Goal: Task Accomplishment & Management: Complete application form

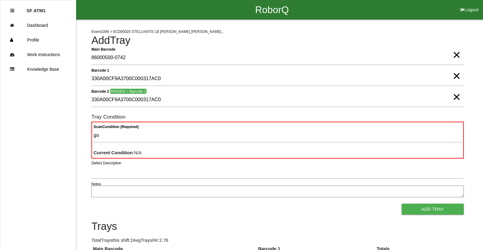
type Condition "goo"
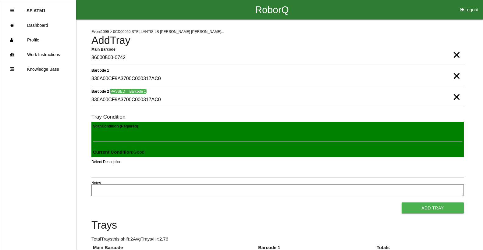
click at [402, 202] on button "Add Tray" at bounding box center [433, 207] width 62 height 11
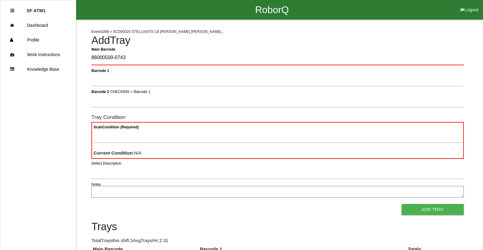
type Barcode "86000500-0743"
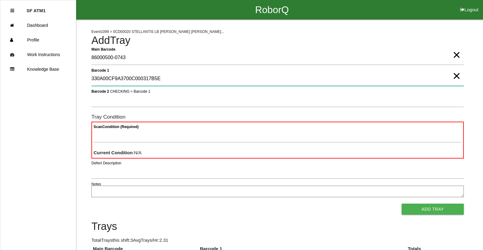
type 1 "330A00CF9A3700C000317B5E"
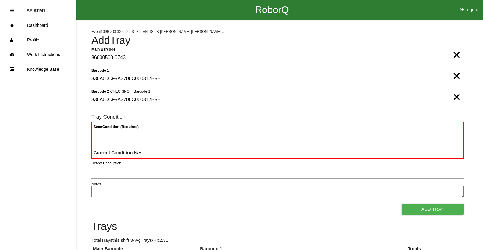
type 2 "330A00CF9A3700C000317B5E"
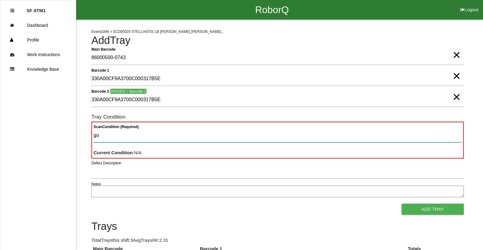
type Condition "goo"
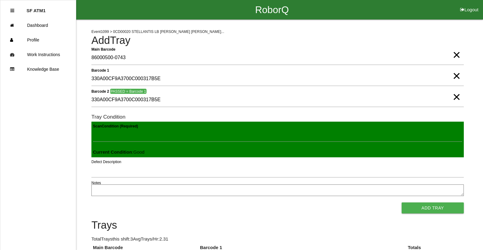
click at [402, 202] on button "Add Tray" at bounding box center [433, 207] width 62 height 11
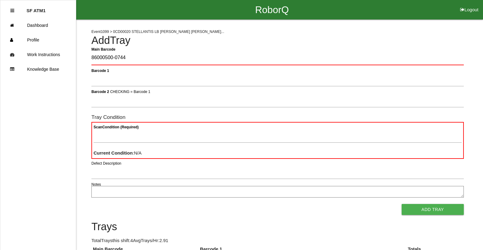
type Barcode "86000500-0744"
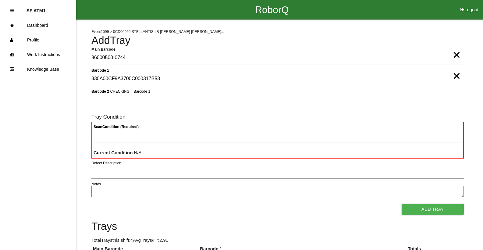
type 1 "330A00CF9A3700C000317B53"
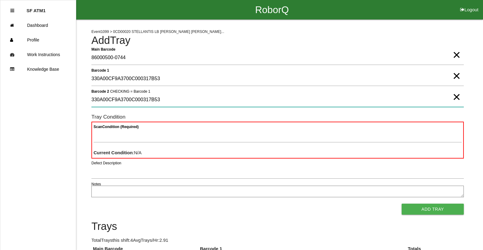
type 2 "330A00CF9A3700C000317B53"
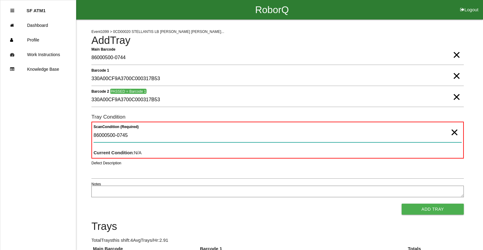
type Condition "86000500-0745"
drag, startPoint x: 459, startPoint y: 139, endPoint x: 452, endPoint y: 137, distance: 6.8
click at [459, 139] on Condition "86000500-0745" at bounding box center [278, 135] width 368 height 14
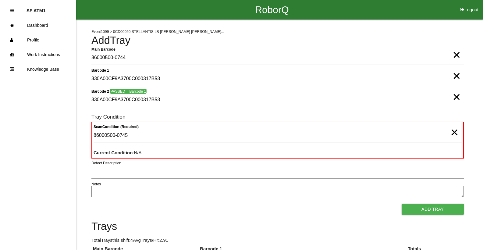
click at [452, 132] on span "×" at bounding box center [454, 126] width 8 height 12
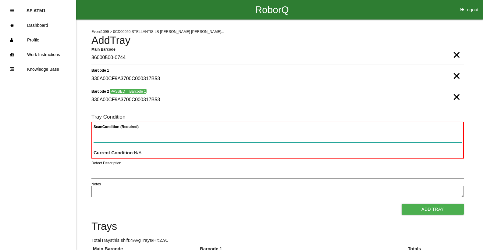
click at [445, 136] on Condition "Scan Condition (Required)" at bounding box center [278, 135] width 368 height 14
type Condition "goo"
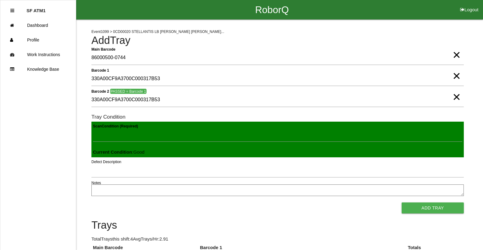
click at [402, 202] on button "Add Tray" at bounding box center [433, 207] width 62 height 11
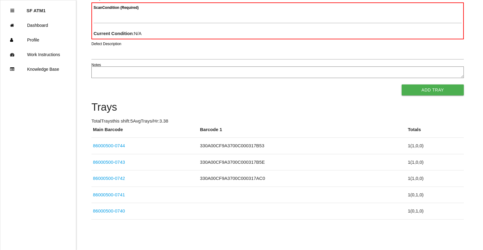
scroll to position [55, 0]
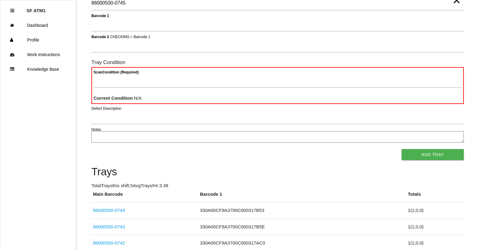
type Barcode "86000500-0745"
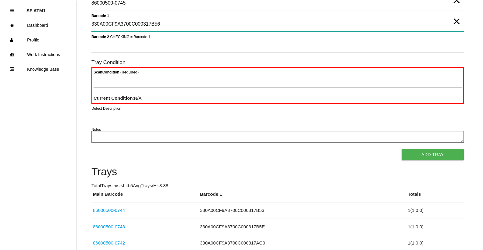
type 1 "330A00CF9A3700C000317B56"
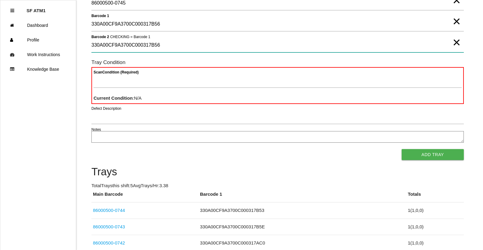
type 2 "330A00CF9A3700C000317B56"
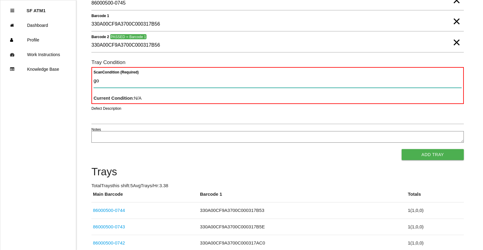
type Condition "goo"
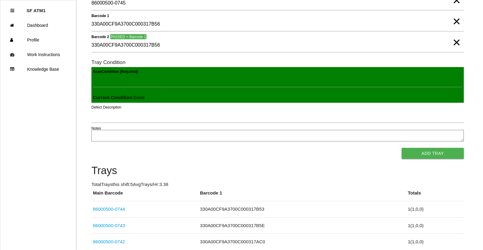
click at [402, 148] on button "Add Tray" at bounding box center [433, 153] width 62 height 11
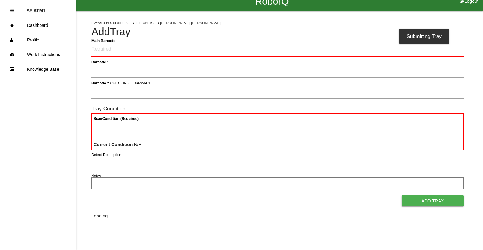
scroll to position [0, 0]
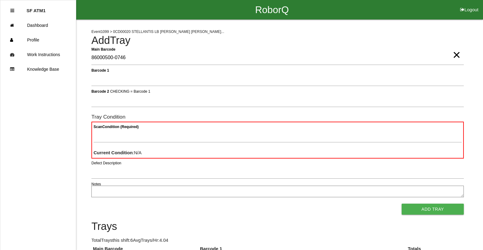
type Barcode "86000500-0746"
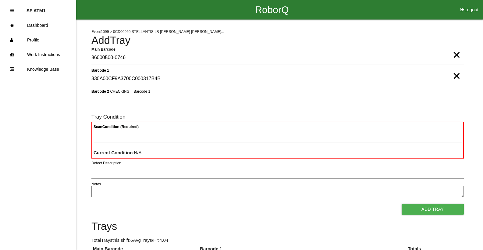
type 1 "330A00CF9A3700C000317B4B"
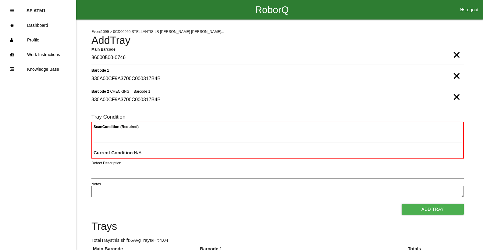
type 2 "330A00CF9A3700C000317B4B"
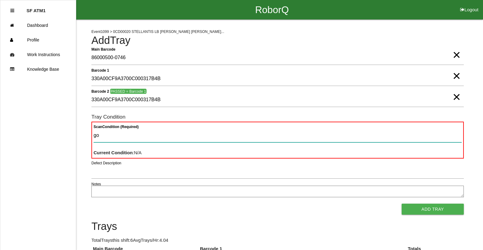
type Condition "goo"
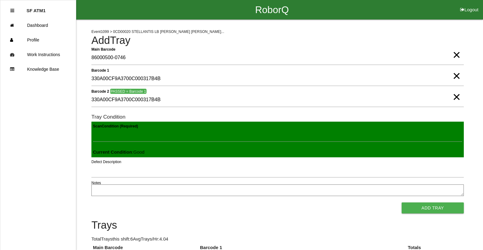
click at [402, 202] on button "Add Tray" at bounding box center [433, 207] width 62 height 11
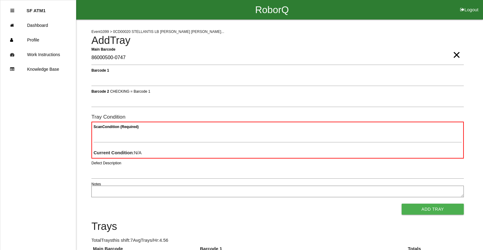
type Barcode "86000500-0747"
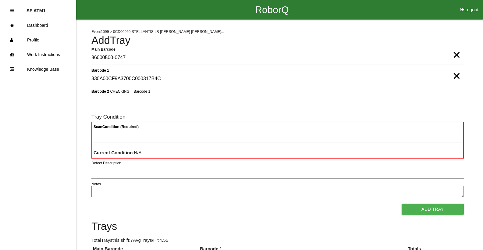
type 1 "330A00CF9A3700C000317B4C"
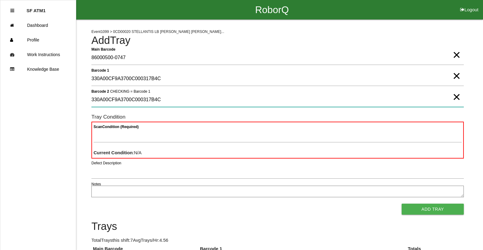
type 2 "330A00CF9A3700C000317B4C"
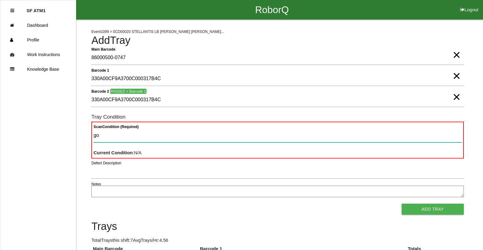
type Condition "goo"
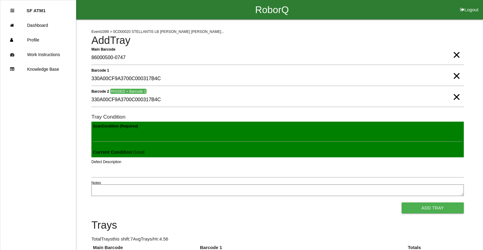
click at [402, 202] on button "Add Tray" at bounding box center [433, 207] width 62 height 11
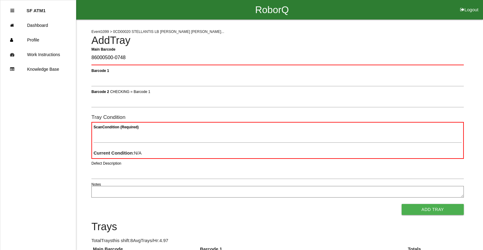
type Barcode "86000500-0748"
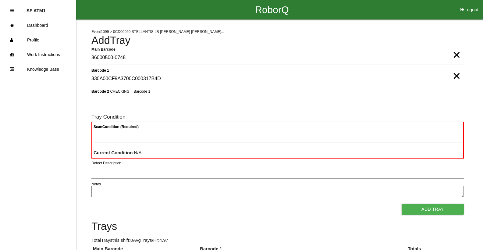
type 1 "330A00CF9A3700C000317B4D"
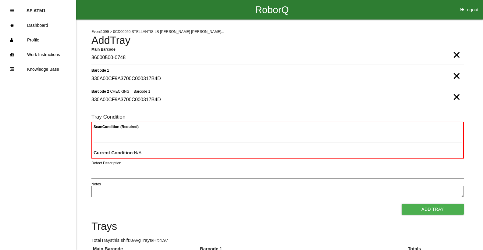
type 2 "330A00CF9A3700C000317B4D"
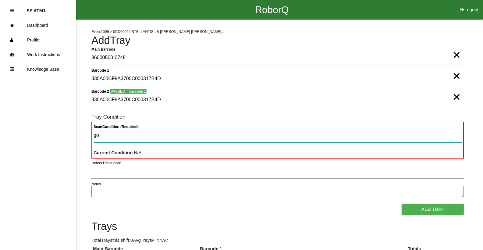
type Condition "goo"
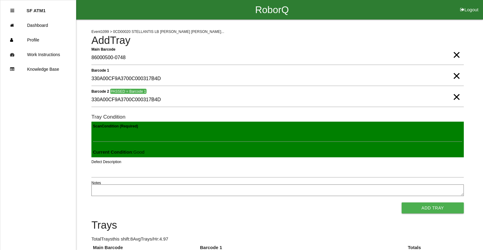
click at [402, 202] on button "Add Tray" at bounding box center [433, 207] width 62 height 11
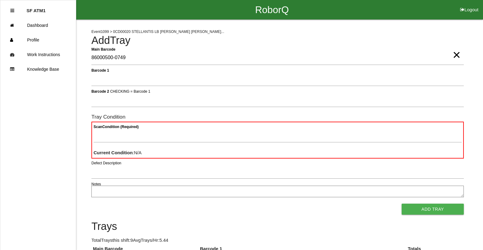
type Barcode "86000500-0749"
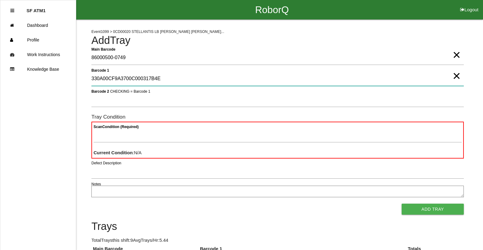
type 1 "330A00CF9A3700C000317B4E"
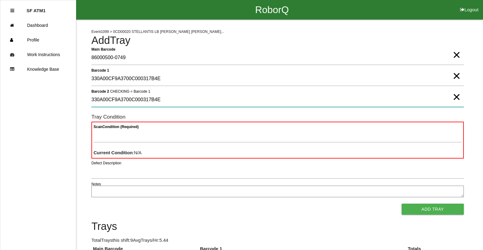
type 2 "330A00CF9A3700C000317B4E"
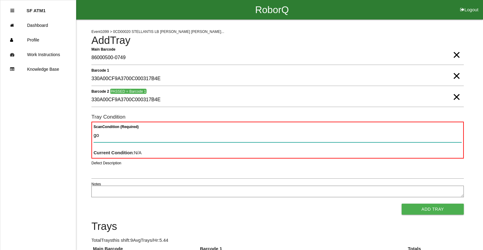
type Condition "goo"
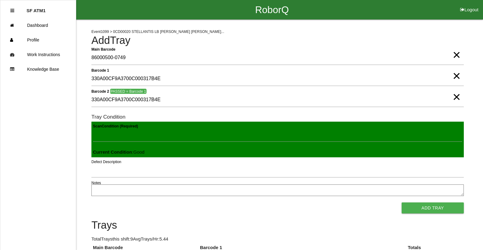
click at [402, 202] on button "Add Tray" at bounding box center [433, 207] width 62 height 11
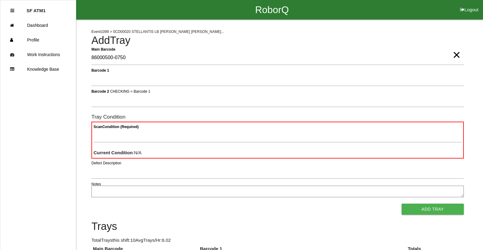
type Barcode "86000500-0750"
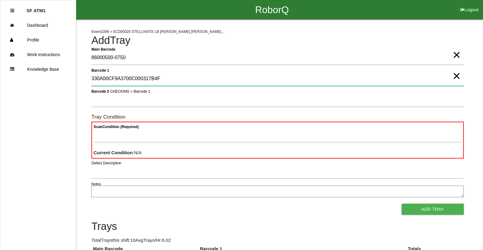
type 1 "330A00CF9A3700C000317B4F"
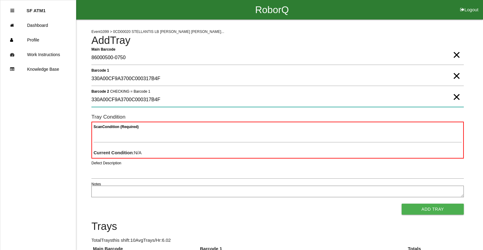
type 2 "330A00CF9A3700C000317B4F"
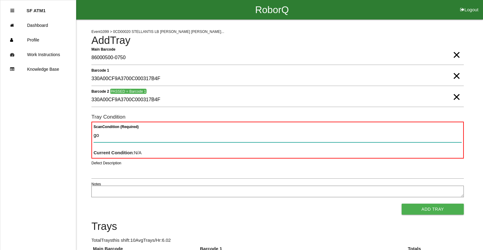
type Condition "goo"
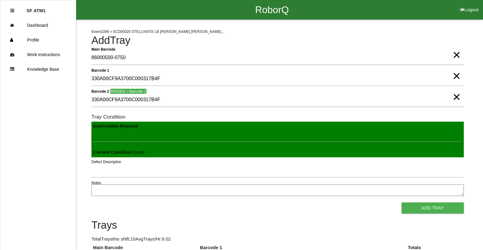
click at [402, 202] on button "Add Tray" at bounding box center [433, 207] width 62 height 11
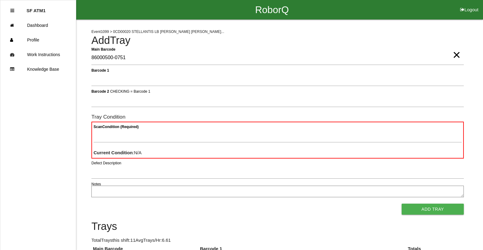
type Barcode "86000500-0751"
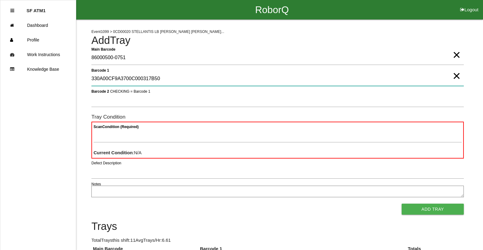
type 1 "330A00CF9A3700C000317B50"
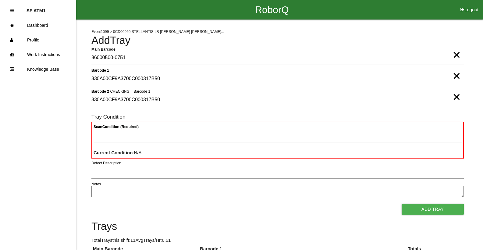
type 2 "330A00CF9A3700C000317B50"
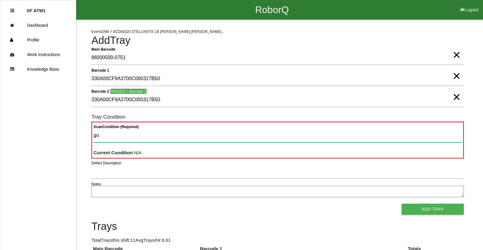
type Condition "goo"
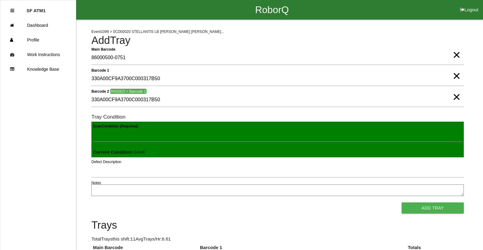
click at [402, 202] on button "Add Tray" at bounding box center [433, 207] width 62 height 11
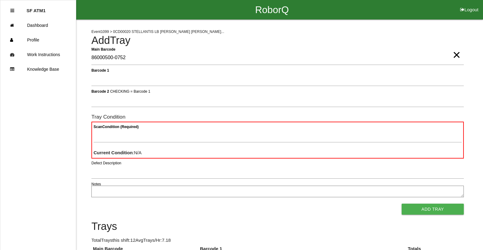
type Barcode "86000500-0752"
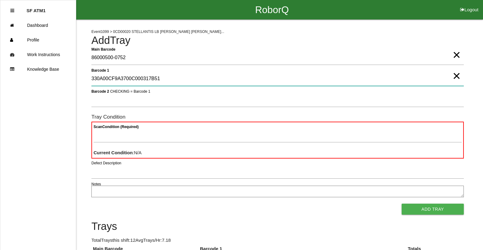
type 1 "330A00CF9A3700C000317B51"
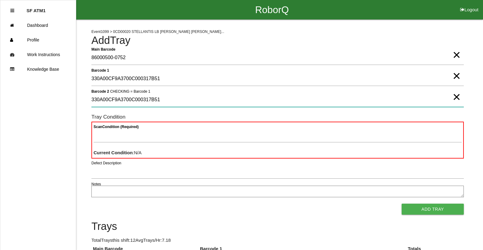
type 2 "330A00CF9A3700C000317B51"
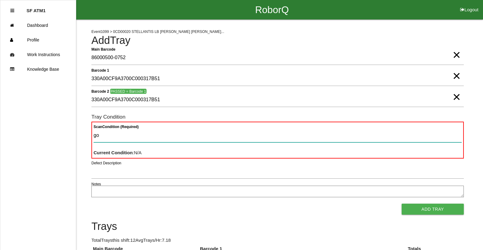
type Condition "goo"
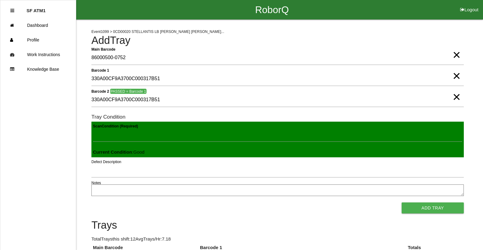
click at [402, 202] on button "Add Tray" at bounding box center [433, 207] width 62 height 11
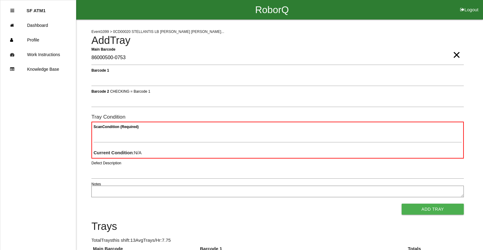
type Barcode "86000500-0753"
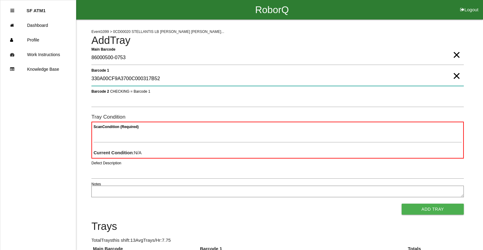
type 1 "330A00CF9A3700C000317B52"
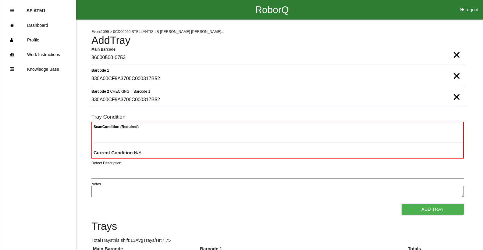
type 2 "330A00CF9A3700C000317B52"
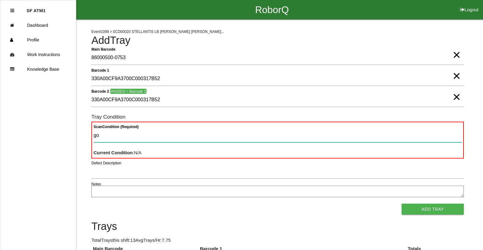
type Condition "goo"
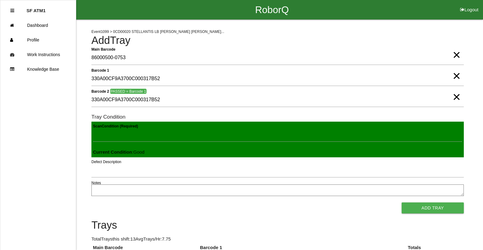
click at [402, 202] on button "Add Tray" at bounding box center [433, 207] width 62 height 11
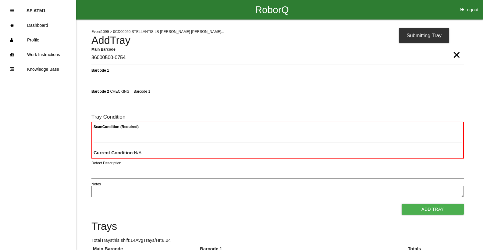
type Barcode "86000500-0754"
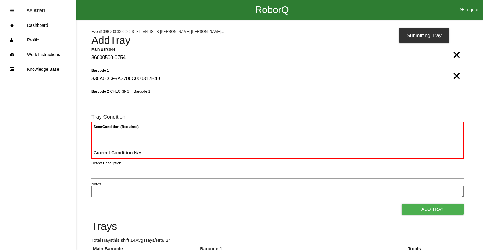
type 1 "330A00CF9A3700C000317B49"
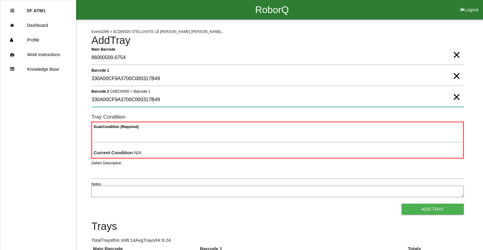
type 2 "330A00CF9A3700C000317B49"
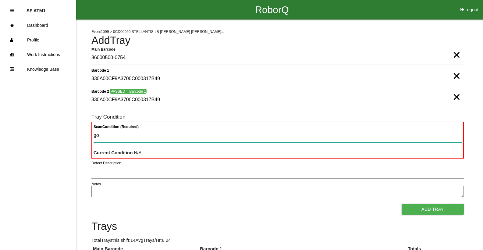
type Condition "goo"
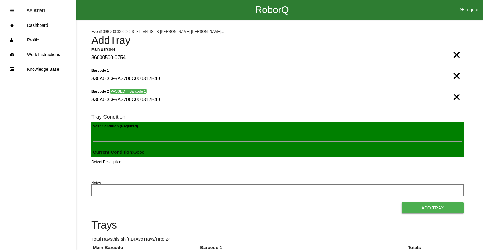
click at [402, 202] on button "Add Tray" at bounding box center [433, 207] width 62 height 11
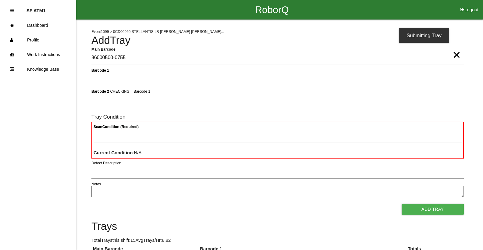
type Barcode "86000500-0755"
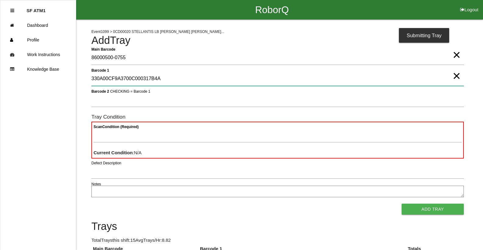
type 1 "330A00CF9A3700C000317B4A"
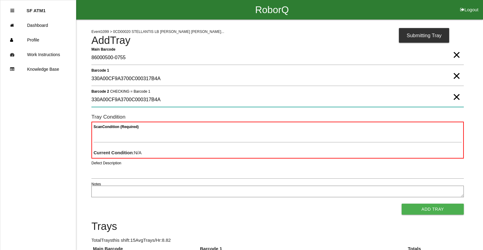
type 2 "330A00CF9A3700C000317B4A"
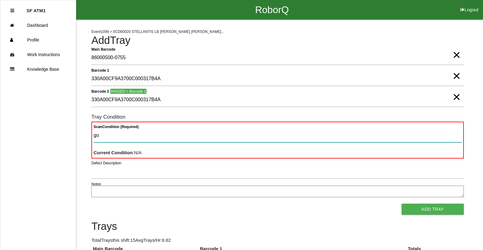
type Condition "goo"
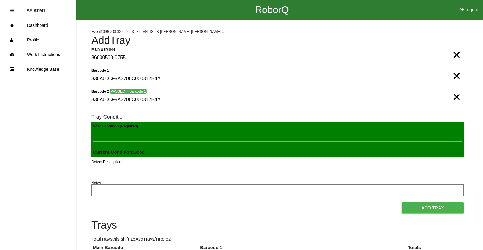
click at [402, 202] on button "Add Tray" at bounding box center [433, 207] width 62 height 11
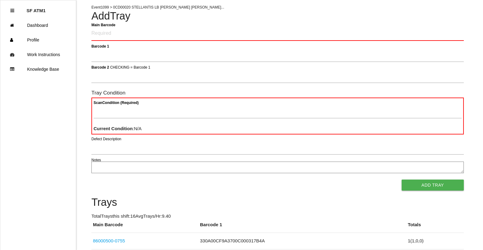
scroll to position [37, 0]
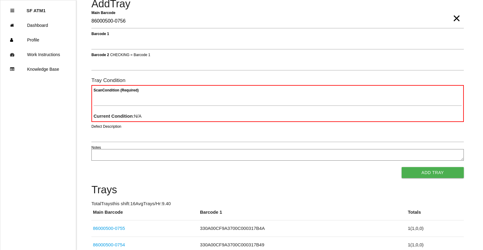
type Barcode "86000500-0756"
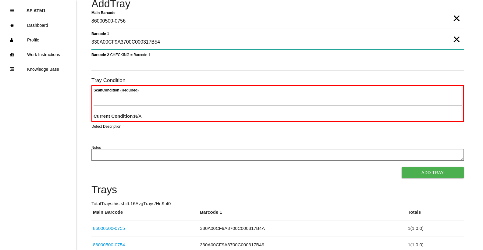
type 1 "330A00CF9A3700C000317B54"
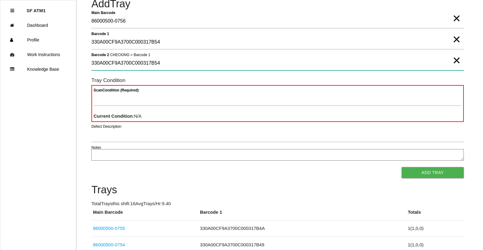
type 2 "330A00CF9A3700C000317B54"
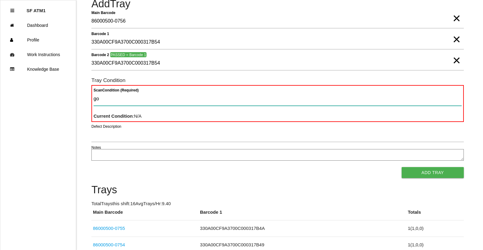
type Condition "goo"
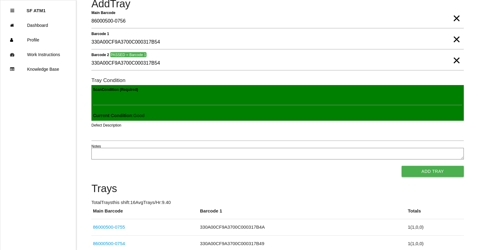
click at [402, 166] on button "Add Tray" at bounding box center [433, 171] width 62 height 11
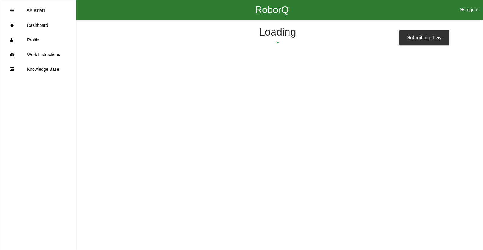
scroll to position [0, 0]
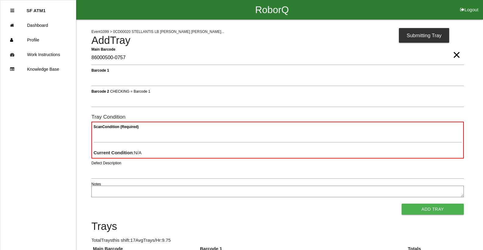
type Barcode "86000500-0757"
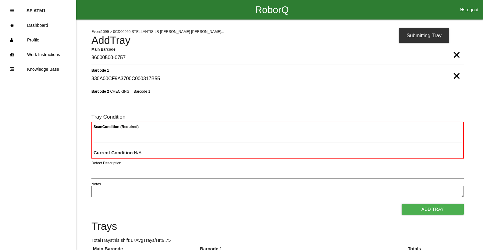
type 1 "330A00CF9A3700C000317B55"
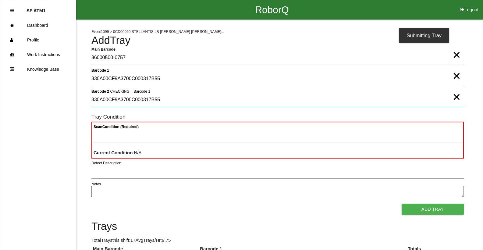
type 2 "330A00CF9A3700C000317B55"
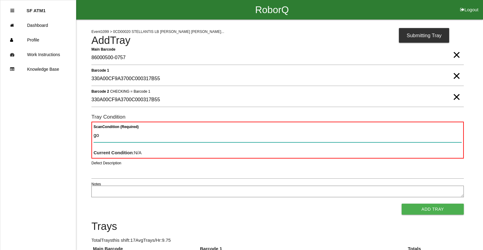
type Condition "goo"
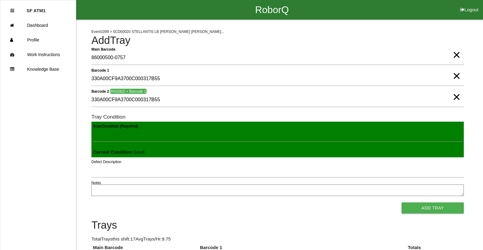
click at [402, 202] on button "Add Tray" at bounding box center [433, 207] width 62 height 11
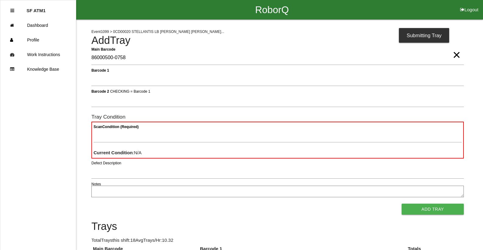
type Barcode "86000500-0758"
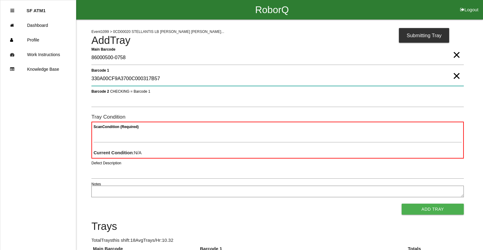
type 1 "330A00CF9A3700C000317B57"
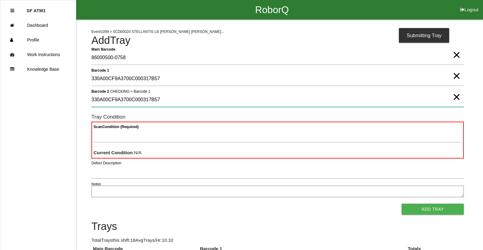
type 2 "330A00CF9A3700C000317B57"
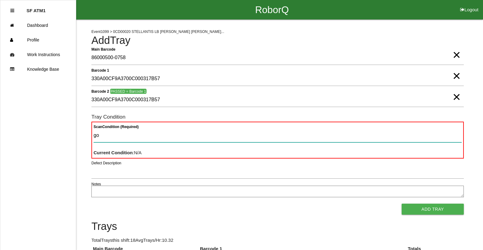
type Condition "goo"
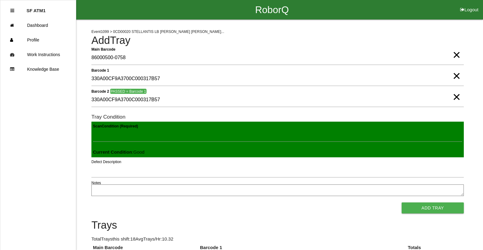
click at [402, 202] on button "Add Tray" at bounding box center [433, 207] width 62 height 11
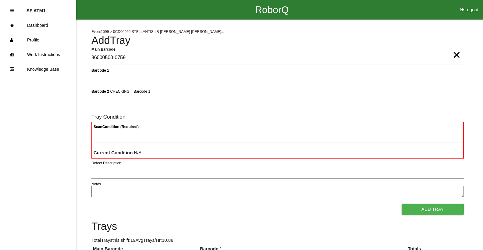
type Barcode "86000500-0759"
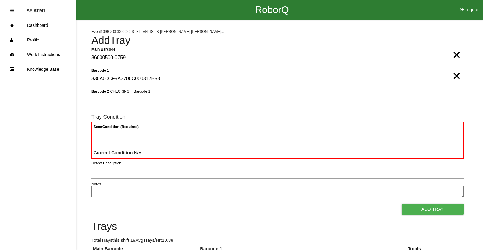
type 1 "330A00CF9A3700C000317B58"
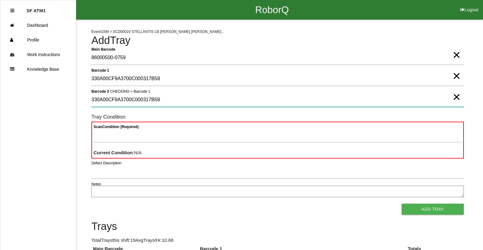
type 2 "330A00CF9A3700C000317B58"
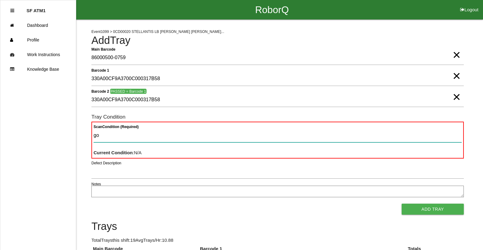
type Condition "goo"
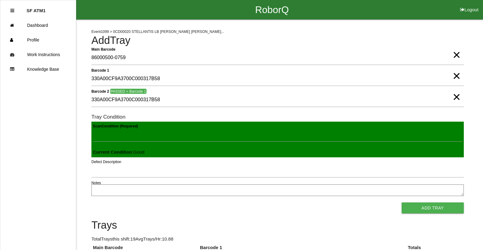
click at [402, 202] on button "Add Tray" at bounding box center [433, 207] width 62 height 11
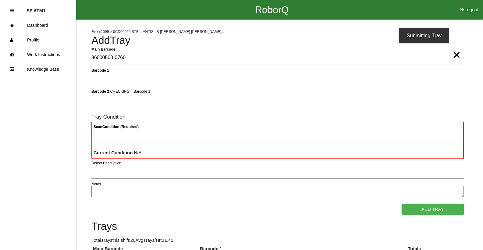
type Barcode "86000500-0760"
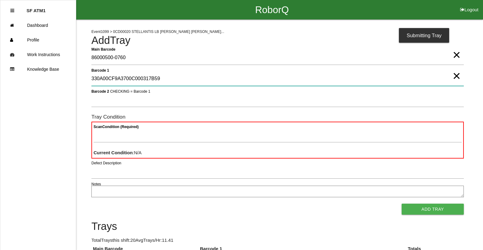
type 1 "330A00CF9A3700C000317B59"
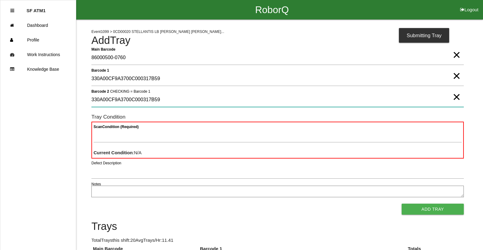
type 2 "330A00CF9A3700C000317B59"
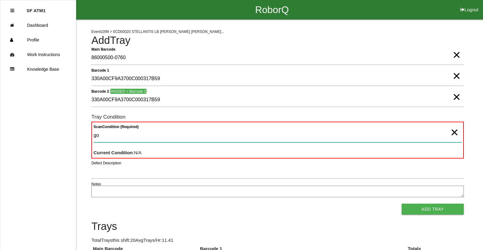
type Condition "goo"
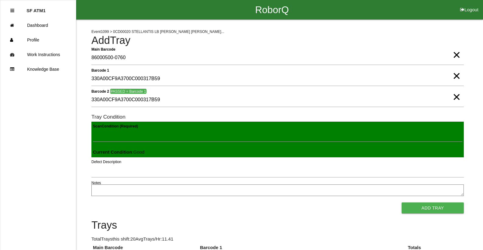
click at [402, 202] on button "Add Tray" at bounding box center [433, 207] width 62 height 11
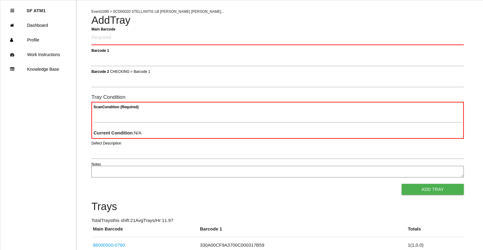
scroll to position [24, 0]
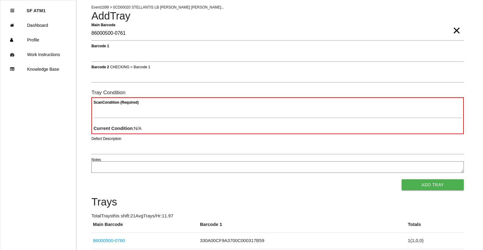
type Barcode "86000500-0761"
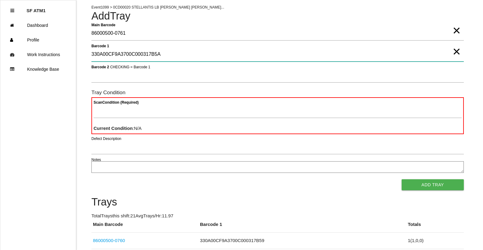
type 1 "330A00CF9A3700C000317B5A"
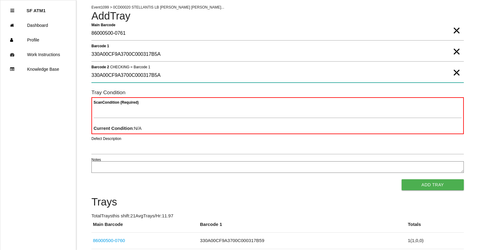
type 2 "330A00CF9A3700C000317B5A"
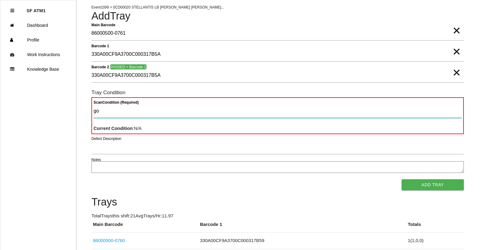
type Condition "goo"
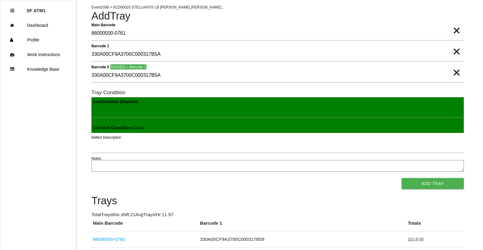
click at [402, 178] on button "Add Tray" at bounding box center [433, 183] width 62 height 11
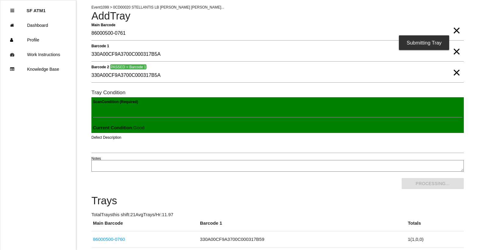
scroll to position [0, 0]
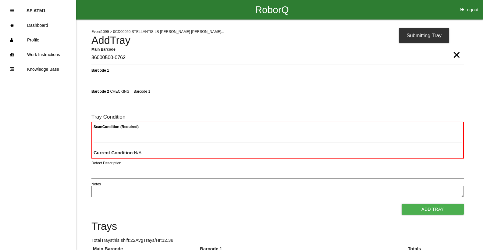
type Barcode "86000500-0762"
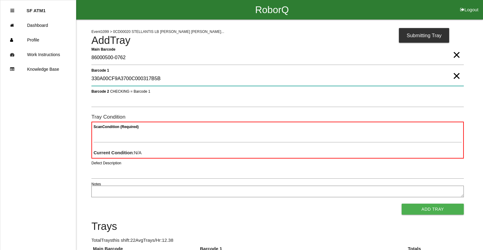
type 1 "330A00CF9A3700C000317B5B"
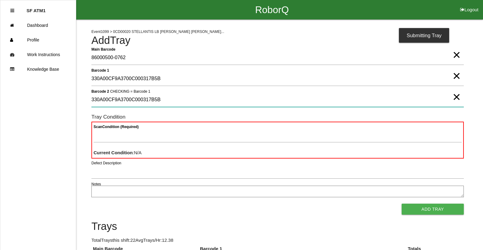
type 2 "330A00CF9A3700C000317B5B"
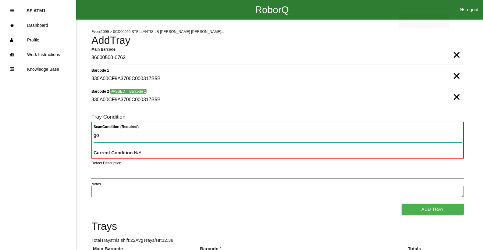
type Condition "goo"
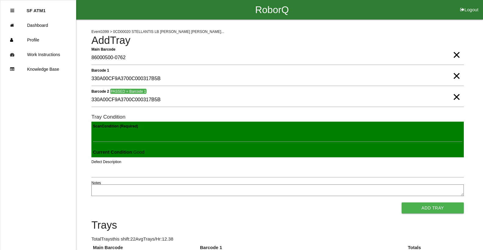
click at [402, 202] on button "Add Tray" at bounding box center [433, 207] width 62 height 11
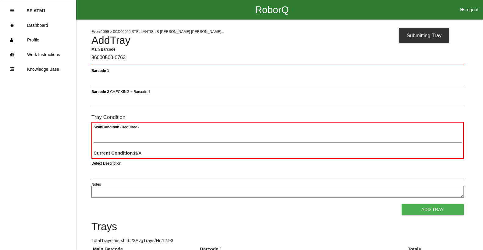
type Barcode "86000500-0763"
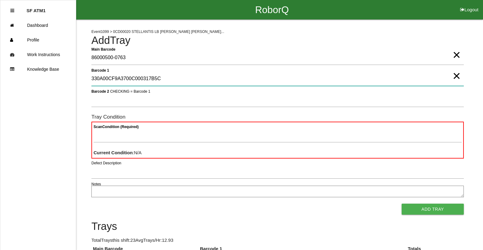
type 1 "330A00CF9A3700C000317B5C"
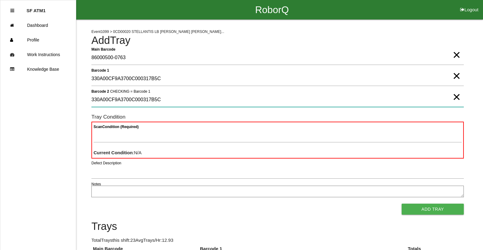
type 2 "330A00CF9A3700C000317B5C"
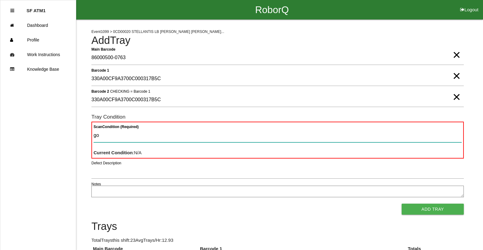
type Condition "goo"
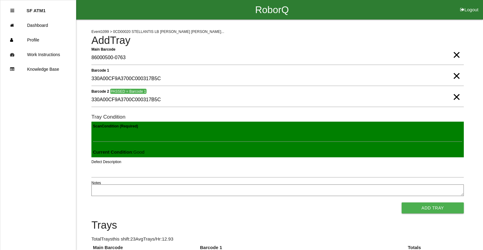
click at [402, 202] on button "Add Tray" at bounding box center [433, 207] width 62 height 11
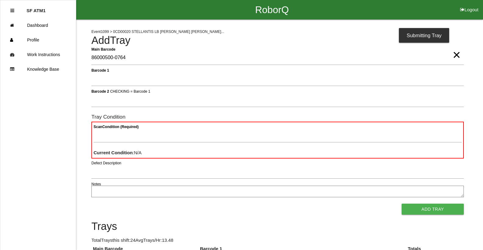
type Barcode "86000500-0764"
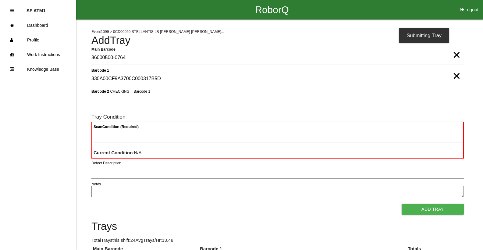
type 1 "330A00CF9A3700C000317B5D"
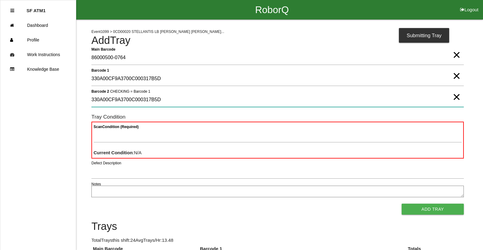
type 2 "330A00CF9A3700C000317B5D"
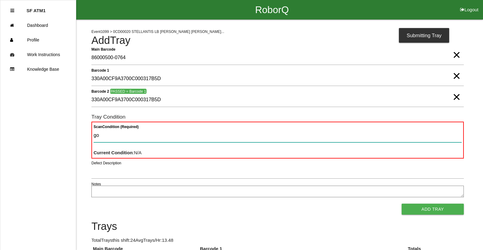
type Condition "goo"
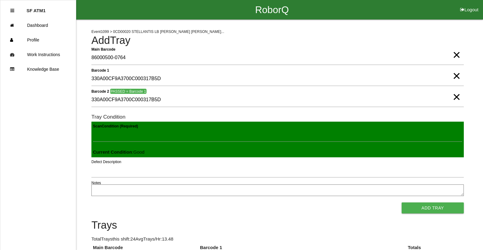
click at [402, 202] on button "Add Tray" at bounding box center [433, 207] width 62 height 11
